Goal: Browse casually

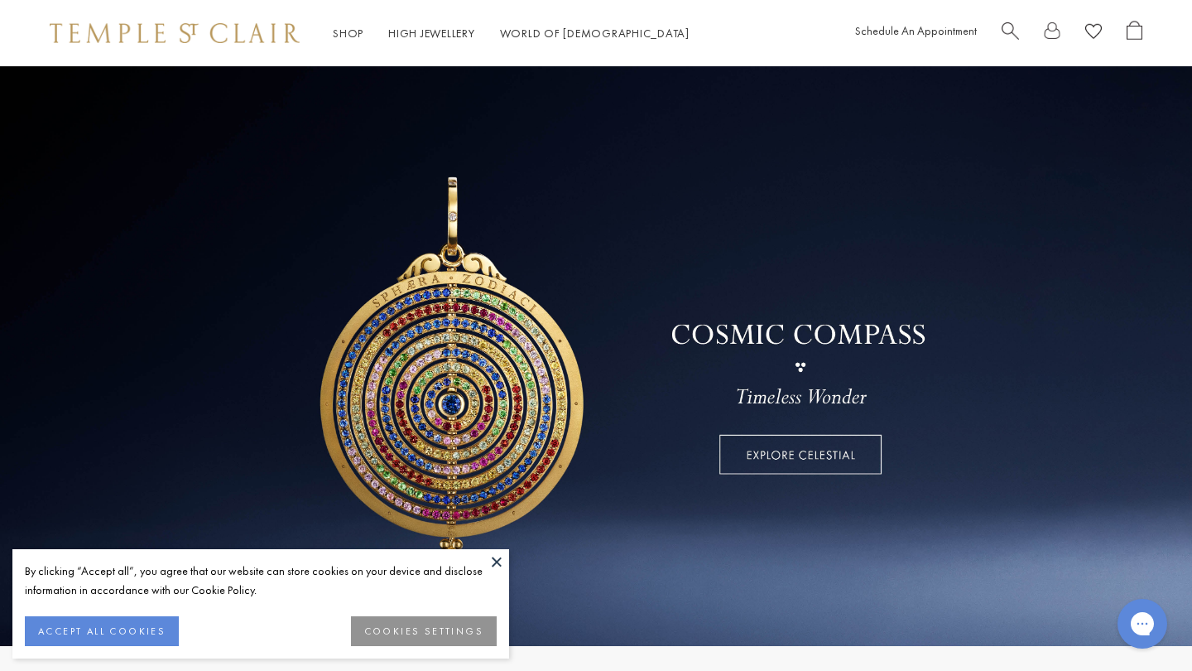
click at [470, 623] on button "COOKIES SETTINGS" at bounding box center [424, 631] width 146 height 30
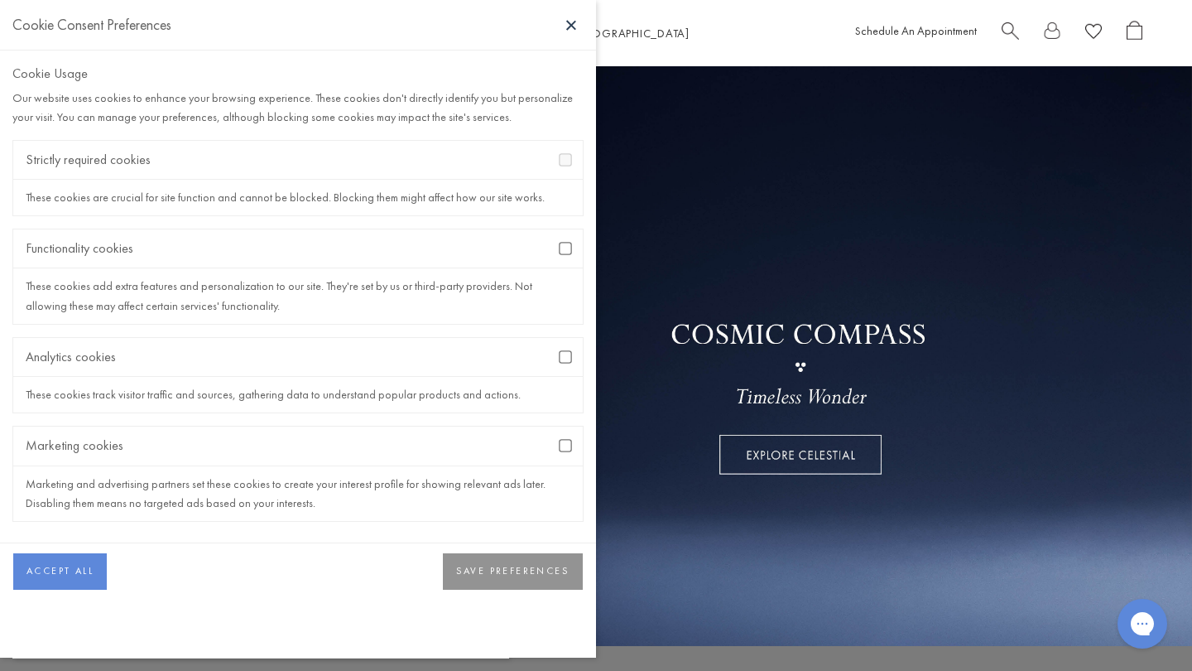
click at [566, 256] on div "Functionality cookies" at bounding box center [298, 248] width 570 height 39
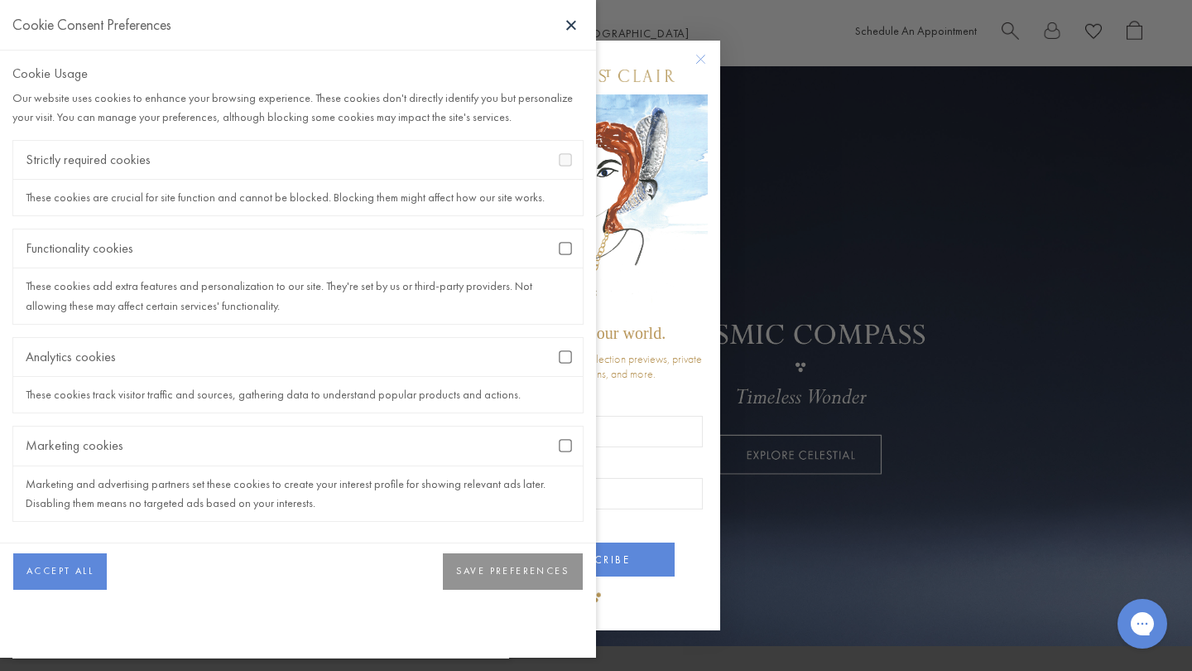
click at [524, 569] on button "SAVE PREFERENCES" at bounding box center [513, 571] width 140 height 36
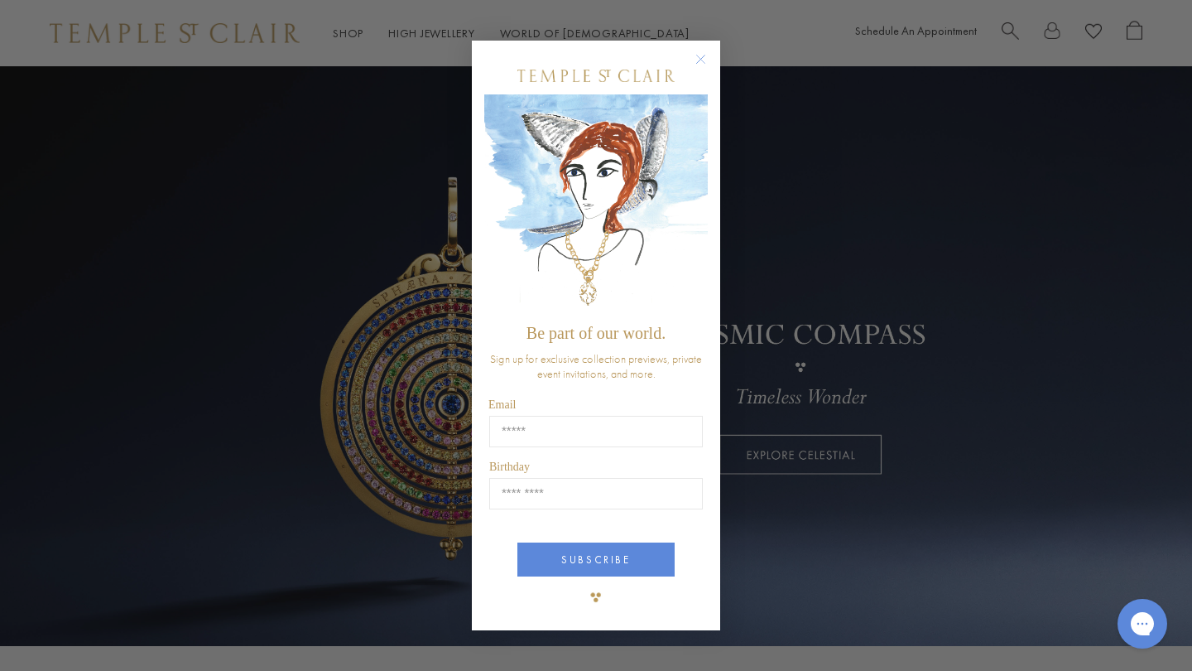
click at [702, 56] on circle "Close dialog" at bounding box center [701, 60] width 20 height 20
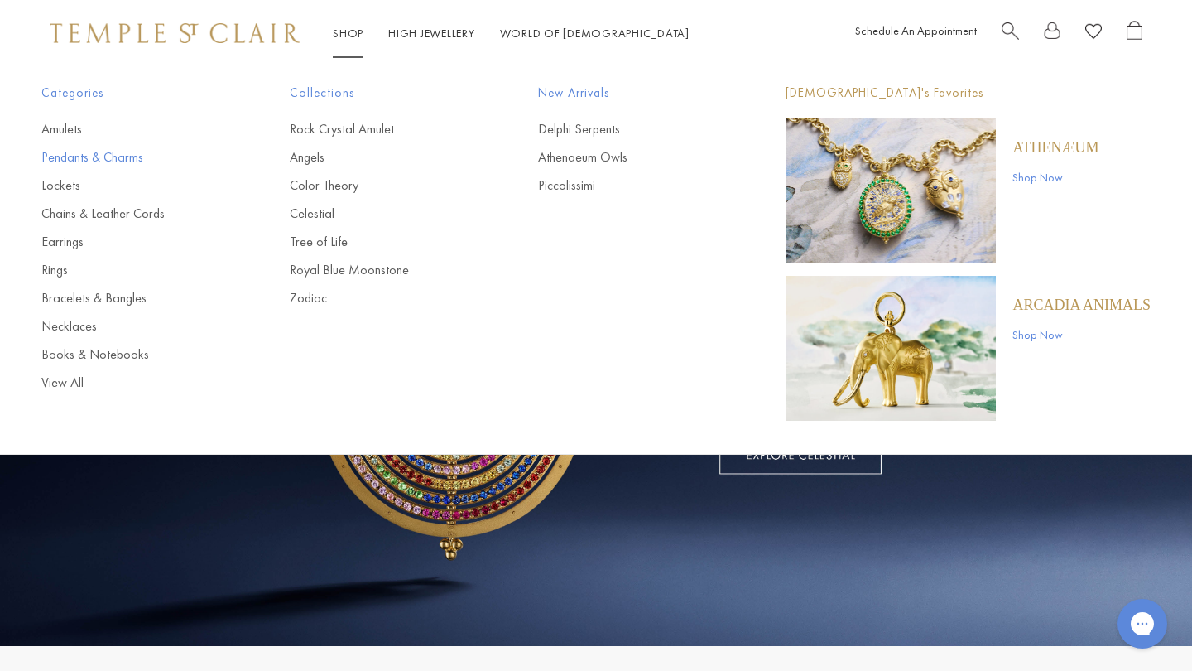
click at [101, 152] on link "Pendants & Charms" at bounding box center [132, 157] width 182 height 18
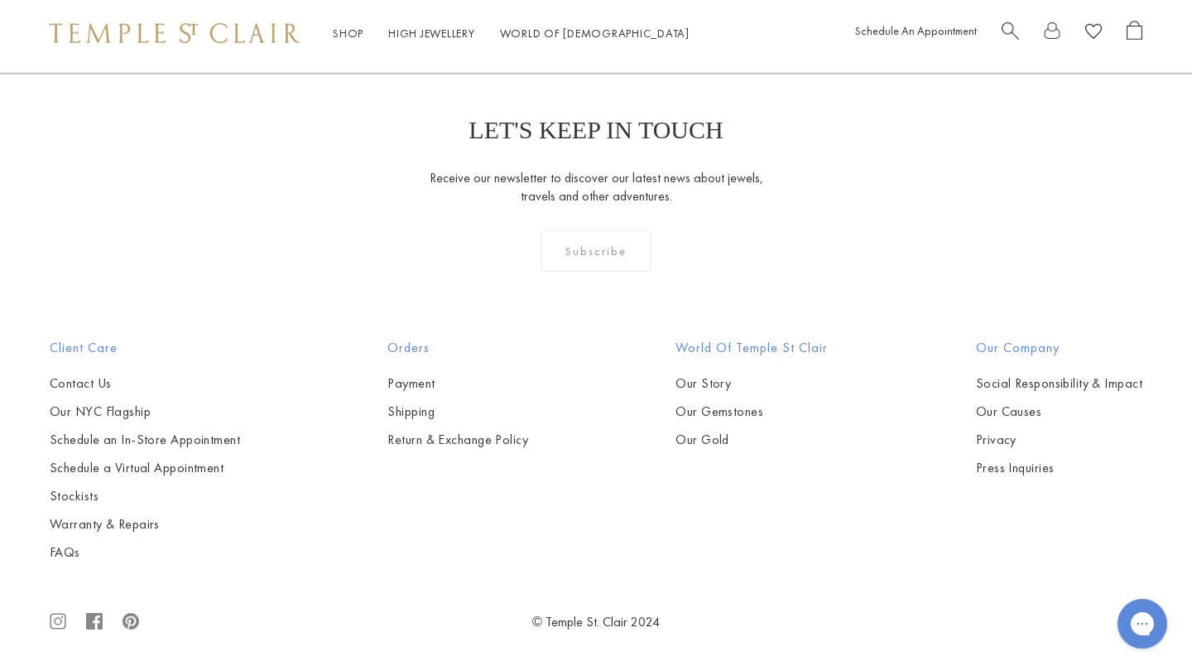
scroll to position [8971, 0]
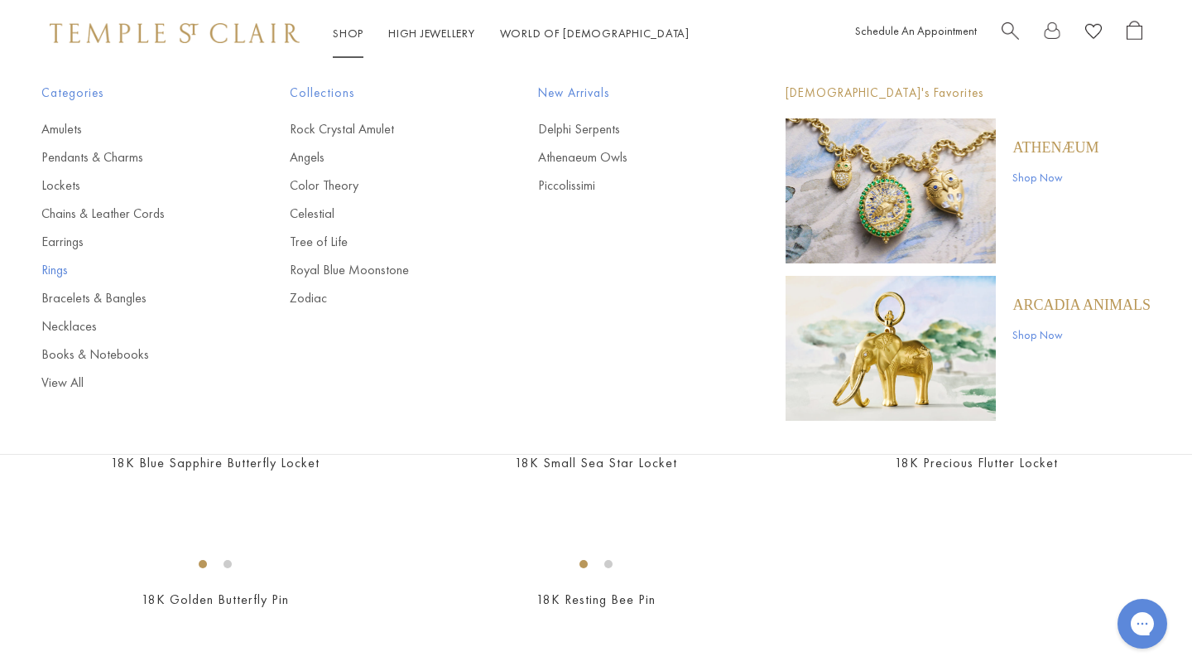
click at [57, 270] on link "Rings" at bounding box center [132, 270] width 182 height 18
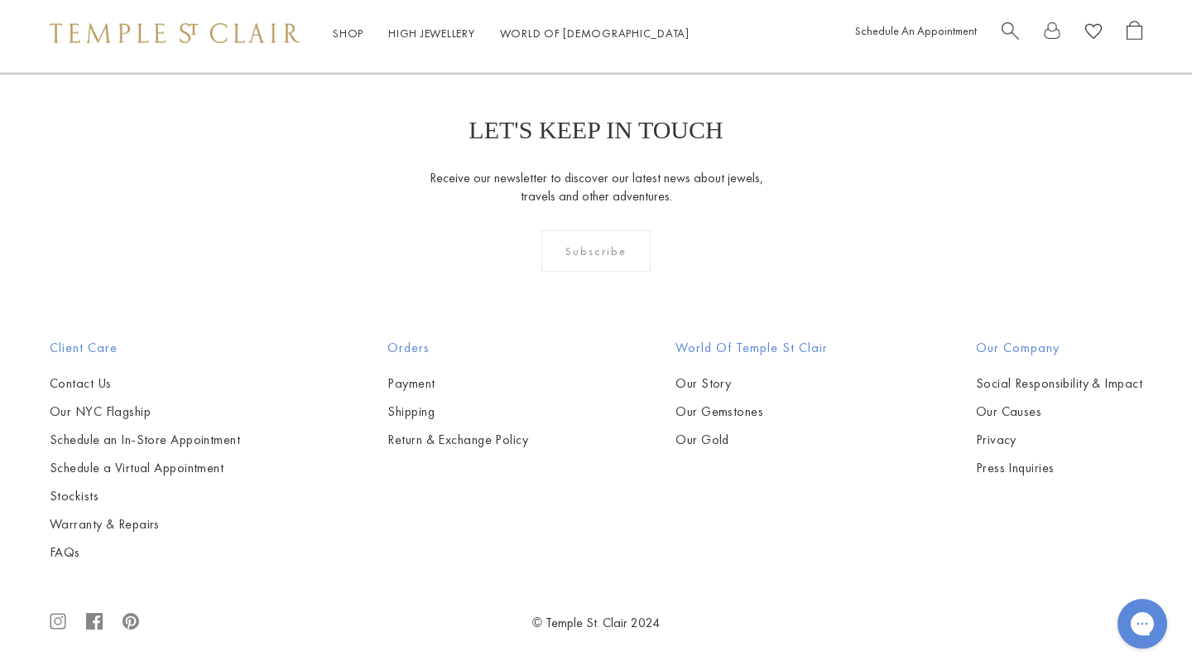
scroll to position [6457, 0]
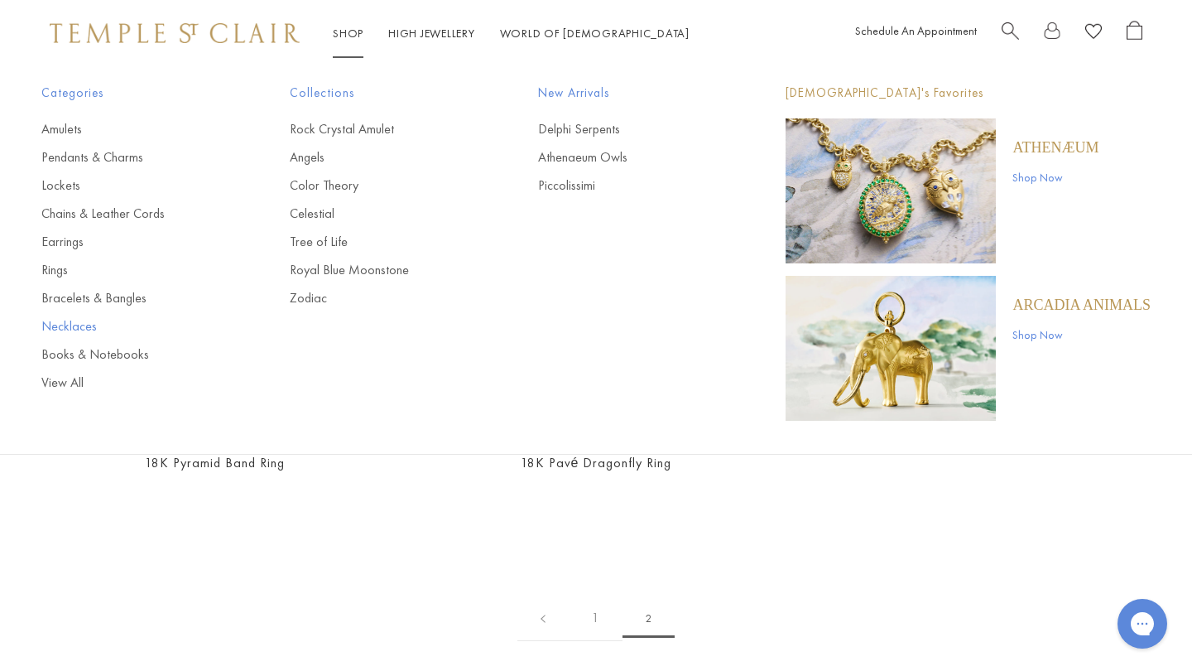
click at [75, 325] on link "Necklaces" at bounding box center [132, 326] width 182 height 18
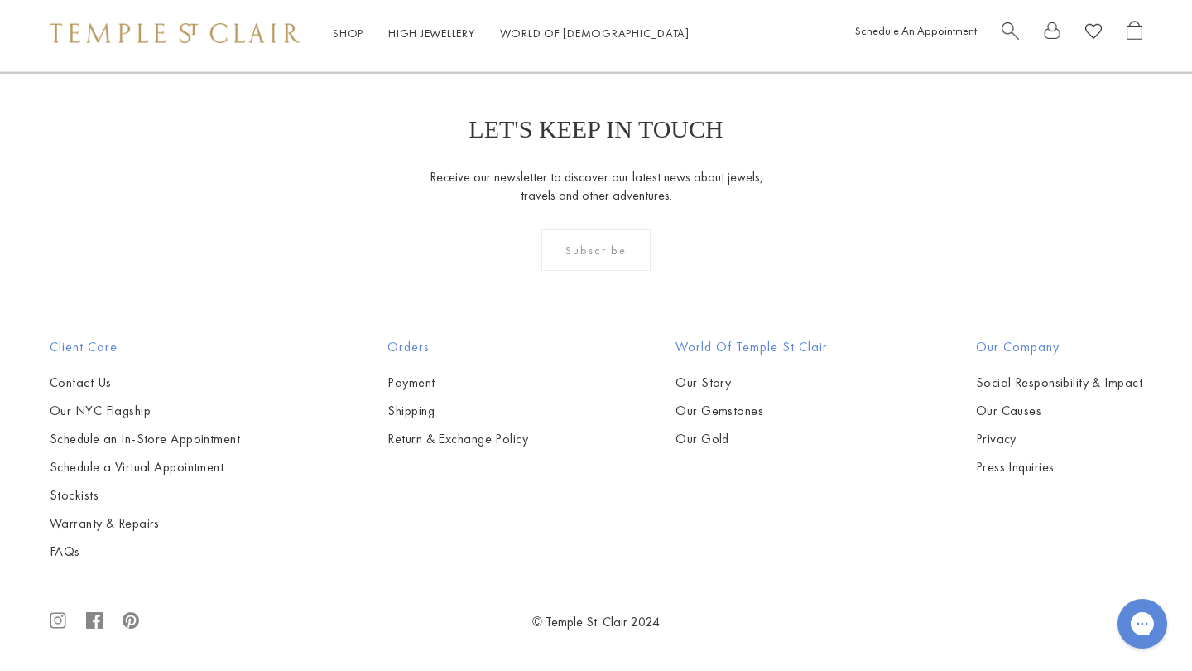
scroll to position [1542, 0]
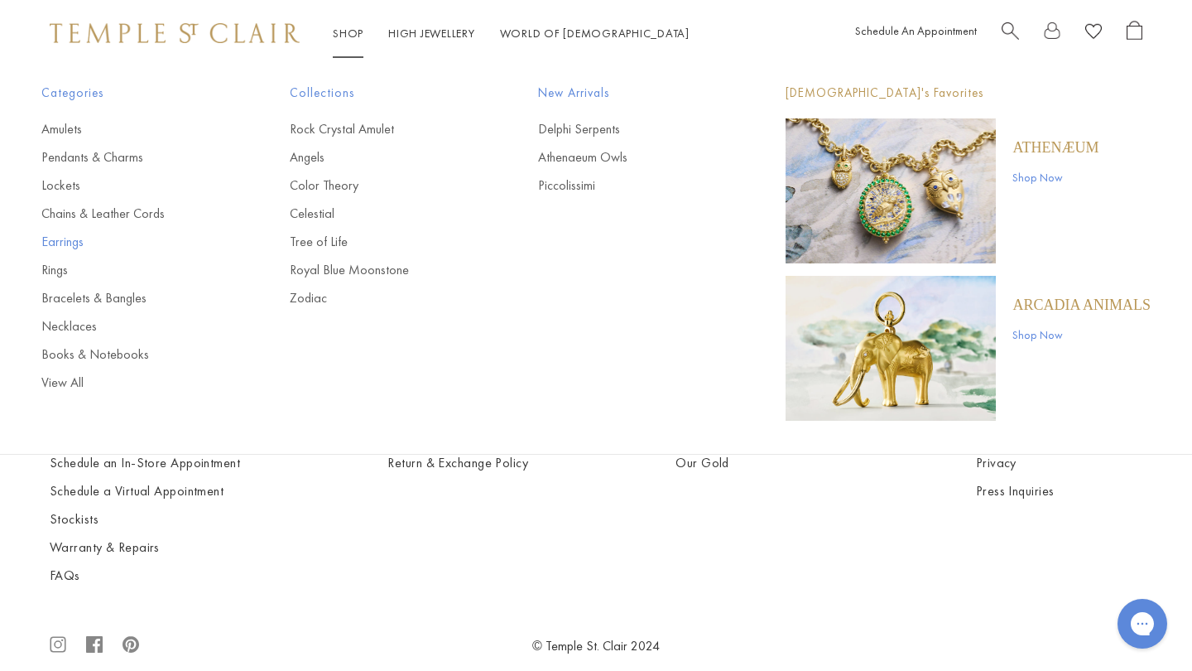
click at [59, 239] on link "Earrings" at bounding box center [132, 242] width 182 height 18
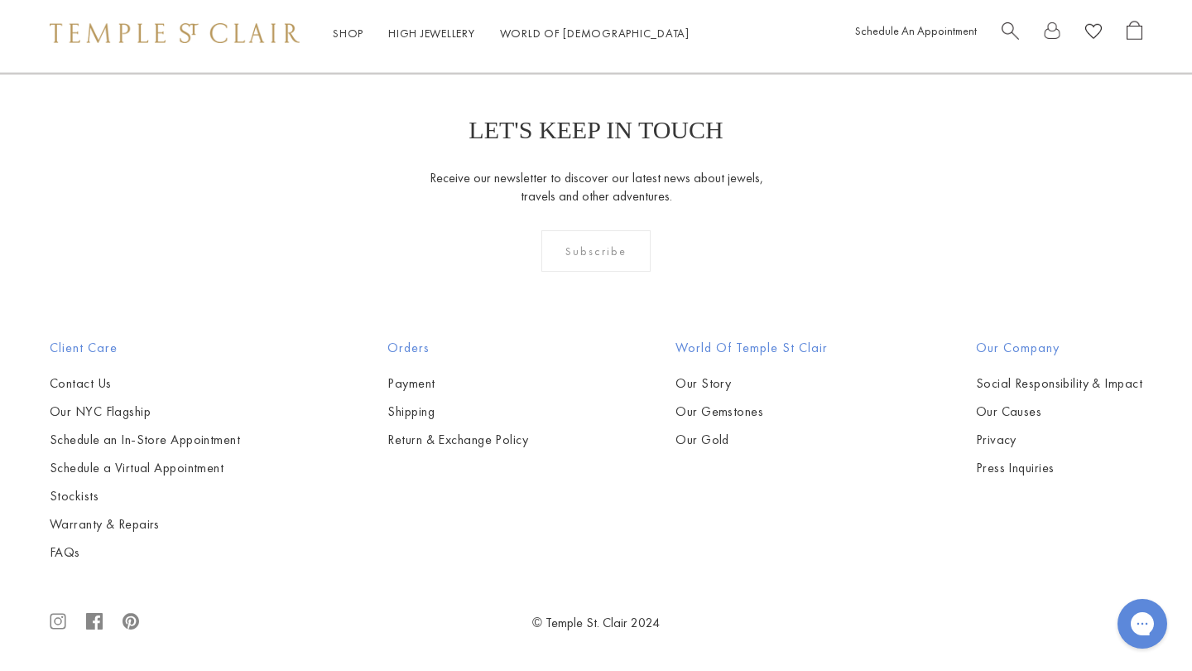
scroll to position [7113, 0]
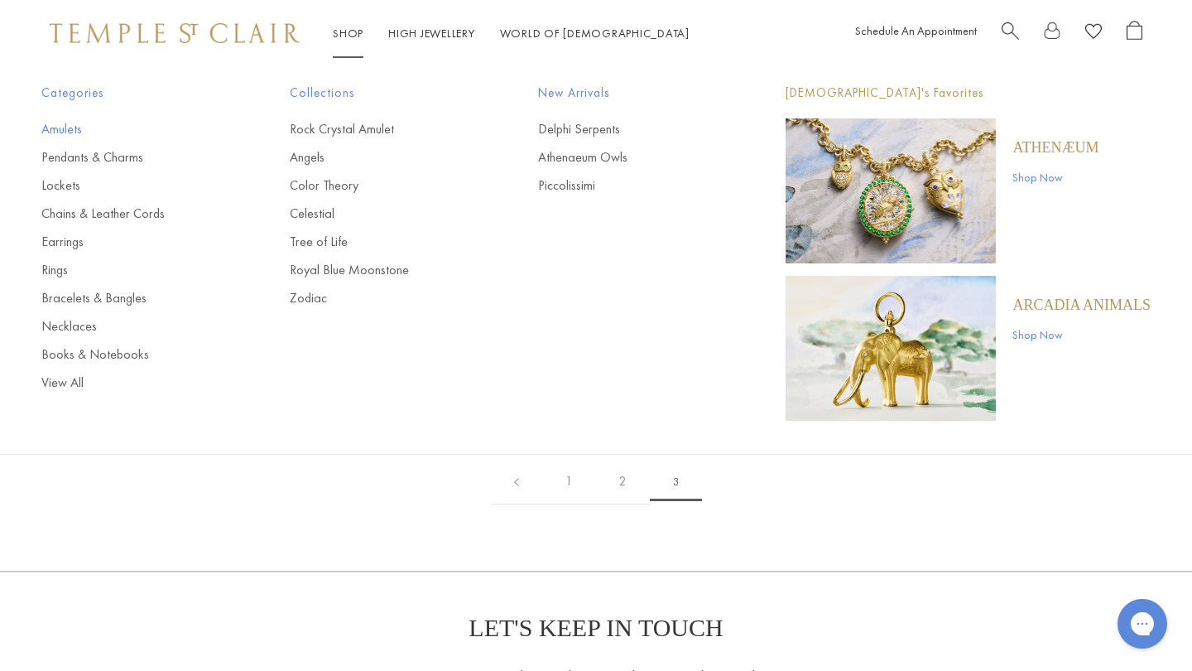
click at [49, 126] on link "Amulets" at bounding box center [132, 129] width 182 height 18
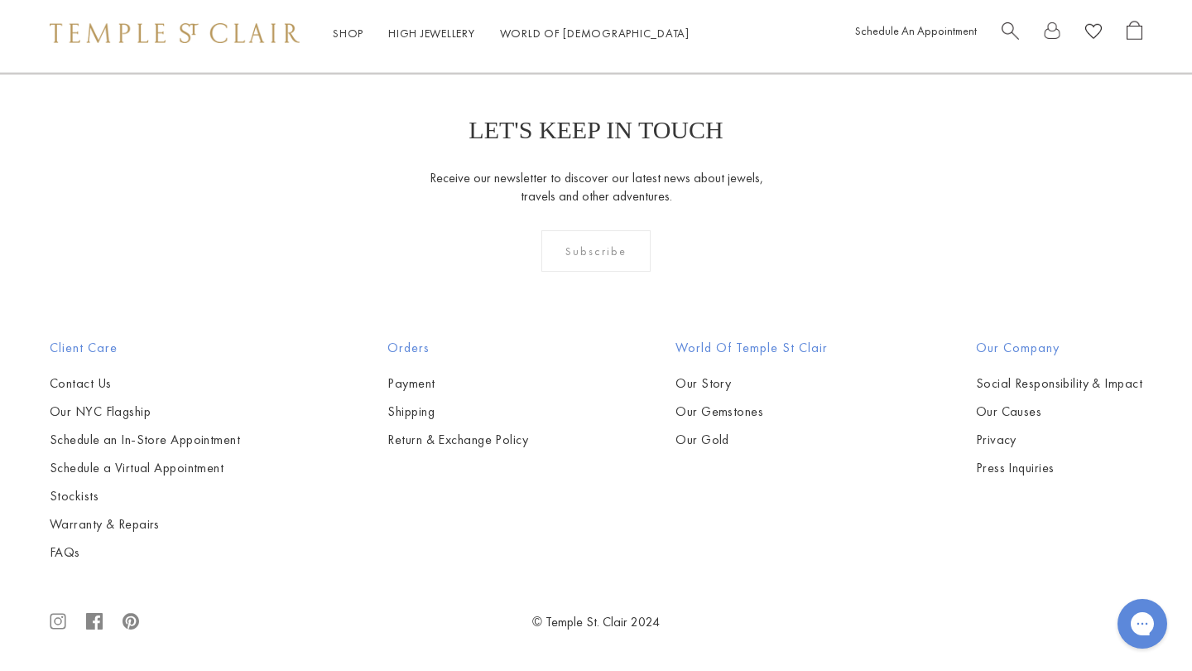
scroll to position [3561, 0]
click at [0, 0] on img at bounding box center [0, 0] width 0 height 0
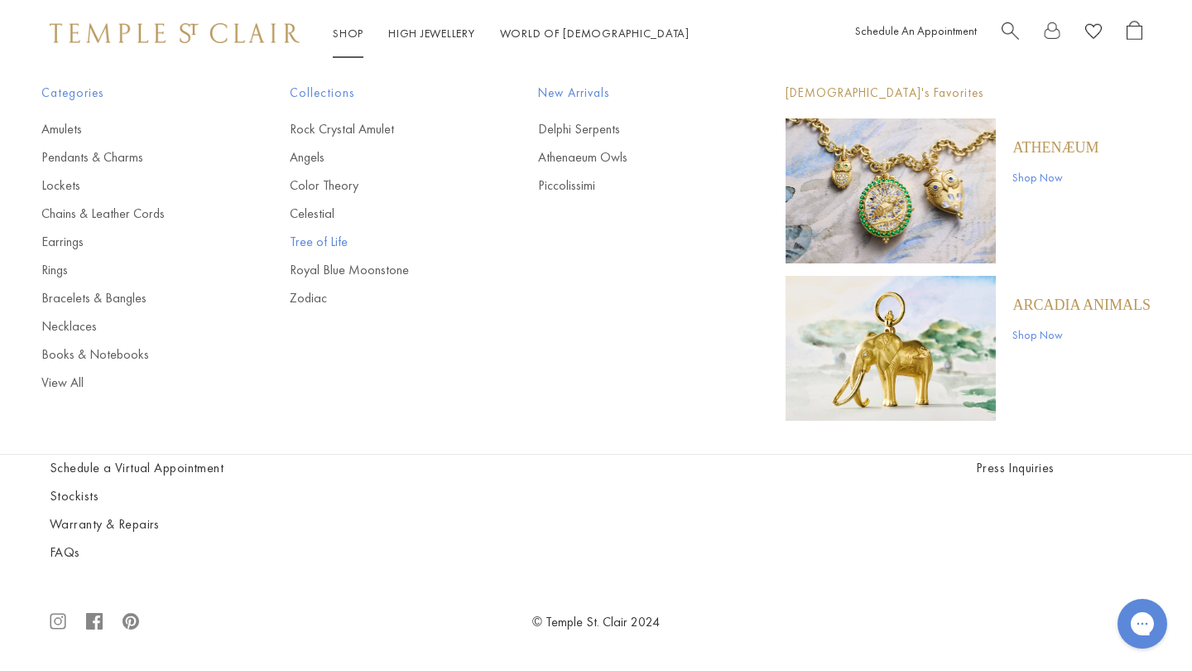
click at [313, 242] on link "Tree of Life" at bounding box center [381, 242] width 182 height 18
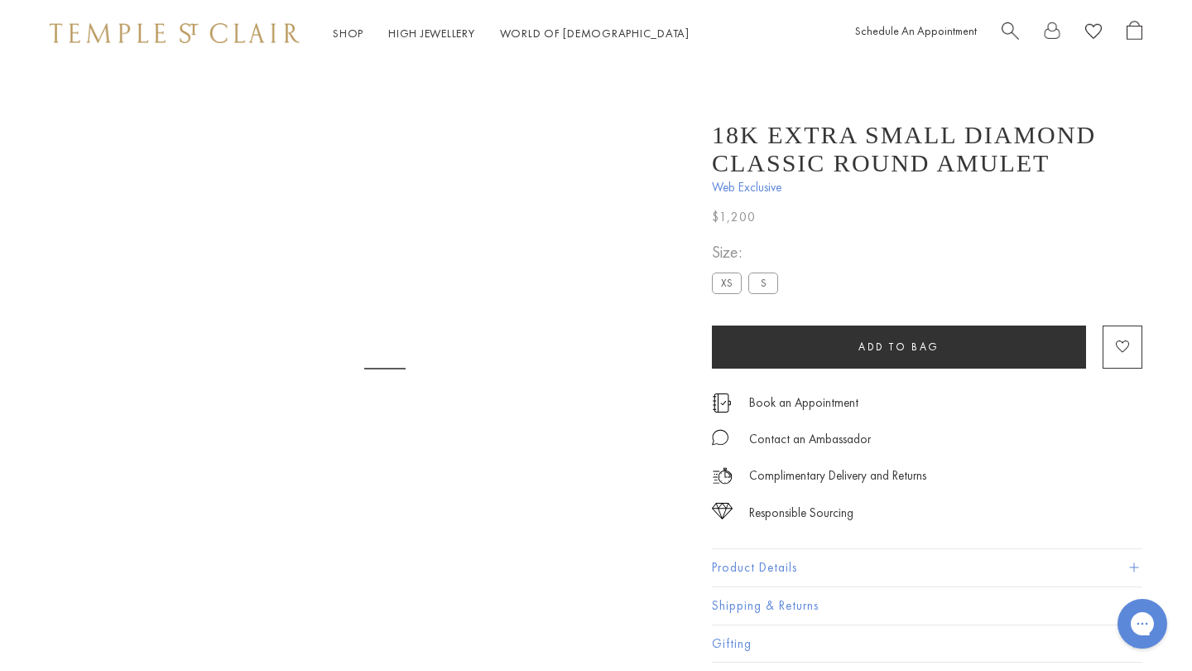
scroll to position [66, 0]
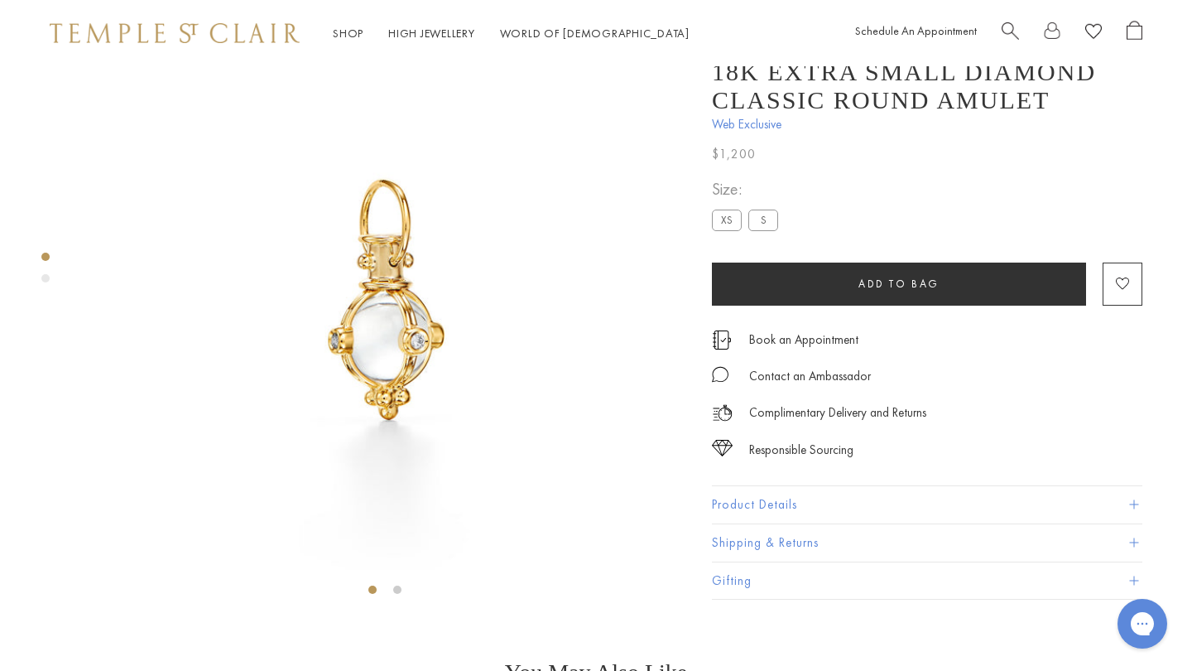
click at [767, 231] on label "S" at bounding box center [764, 220] width 30 height 21
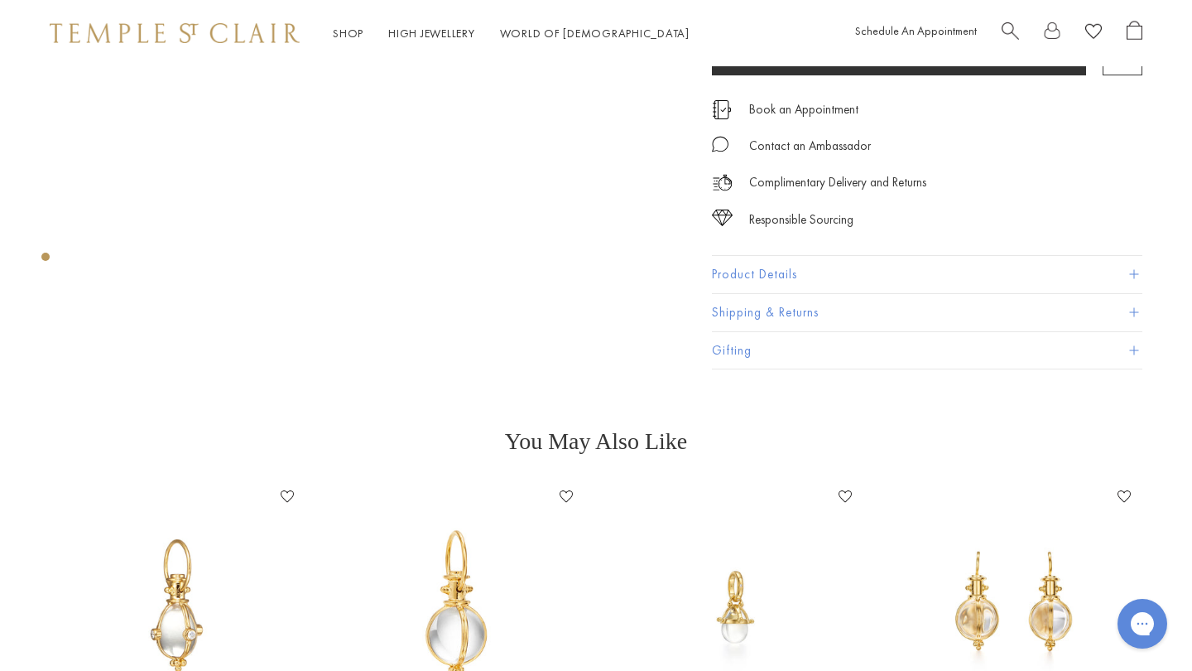
scroll to position [306, 0]
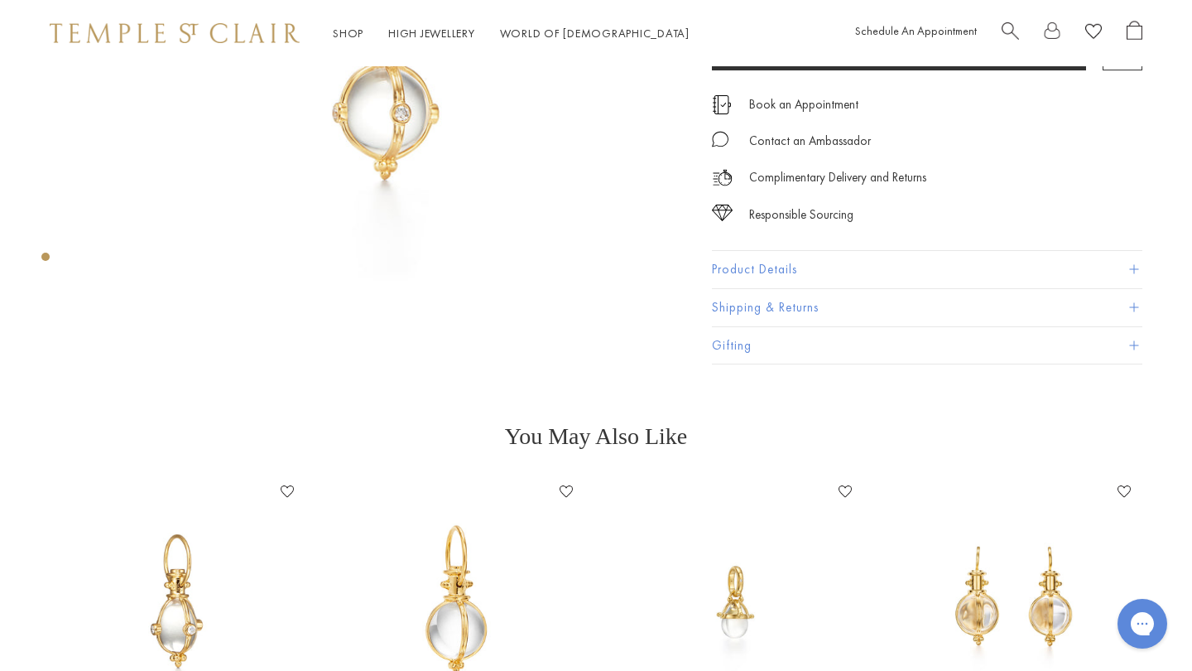
click at [730, 275] on button "Product Details" at bounding box center [927, 269] width 431 height 37
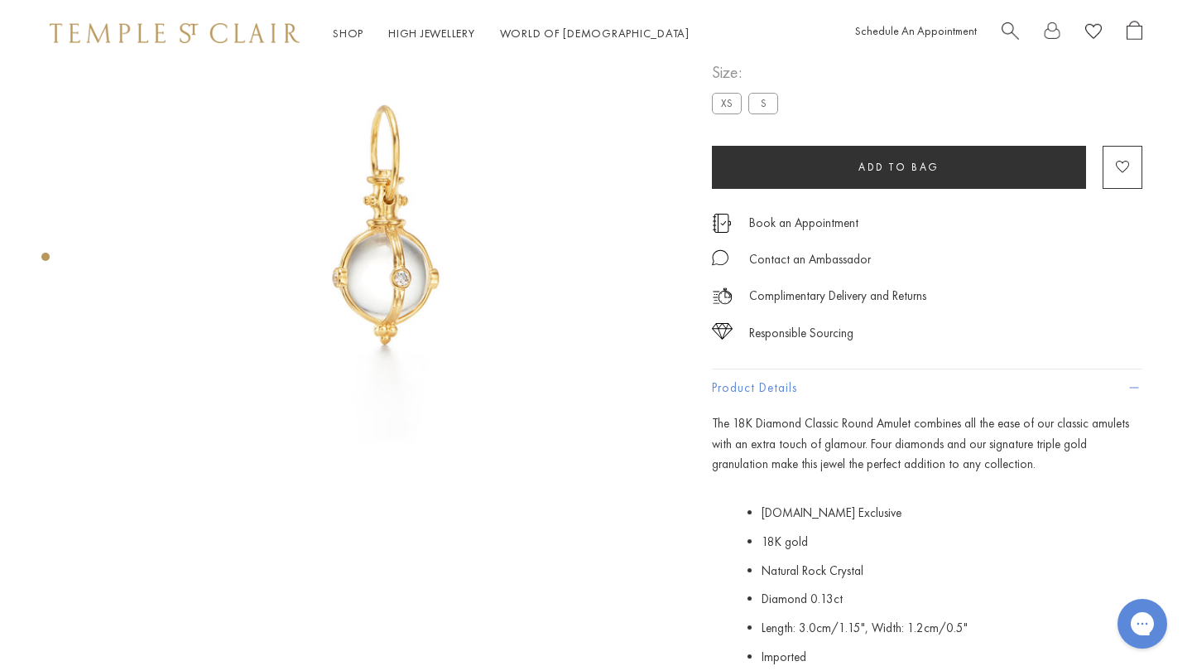
scroll to position [137, 0]
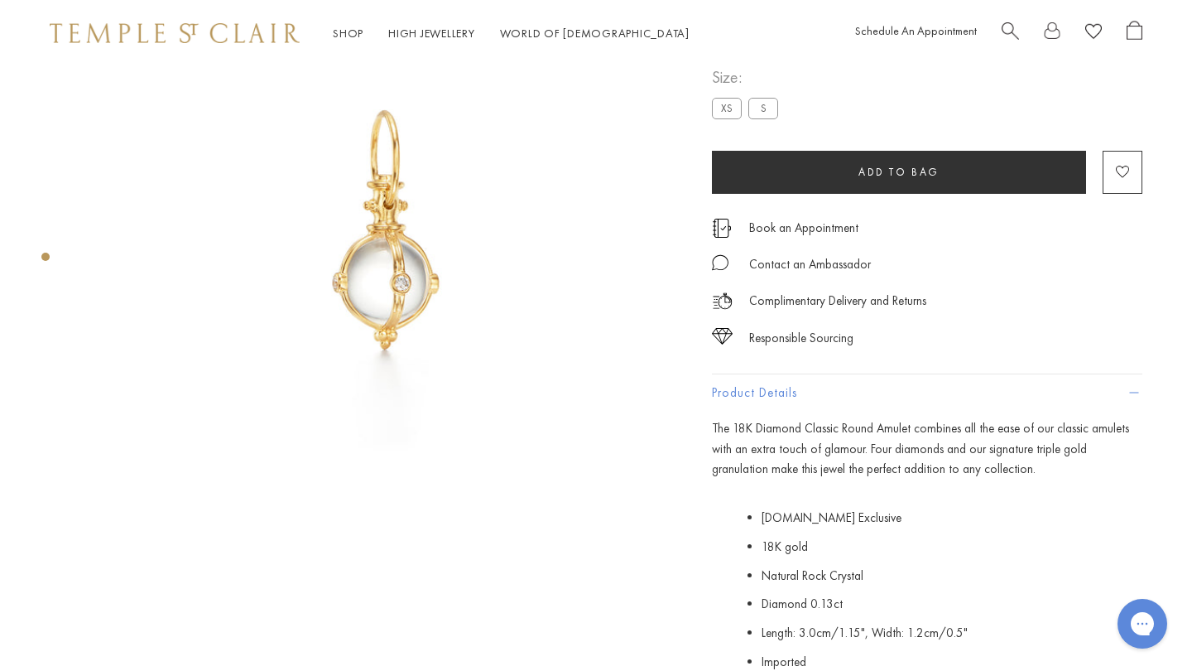
click at [725, 111] on label "XS" at bounding box center [727, 108] width 30 height 21
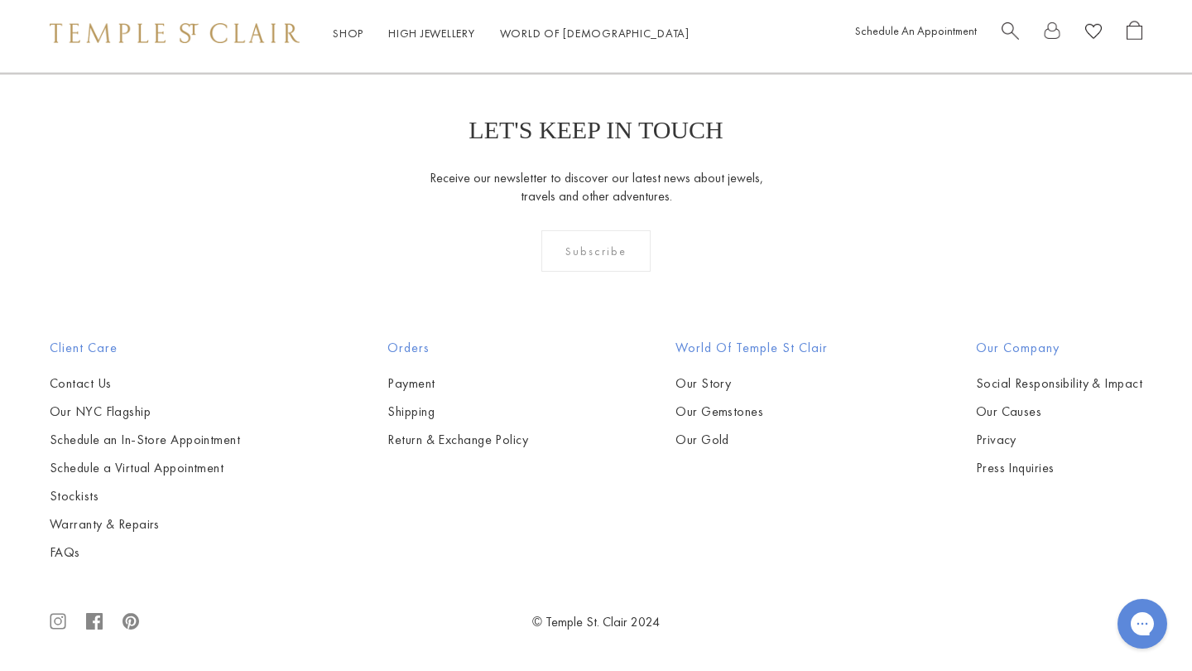
scroll to position [5918, 0]
